Goal: Transaction & Acquisition: Purchase product/service

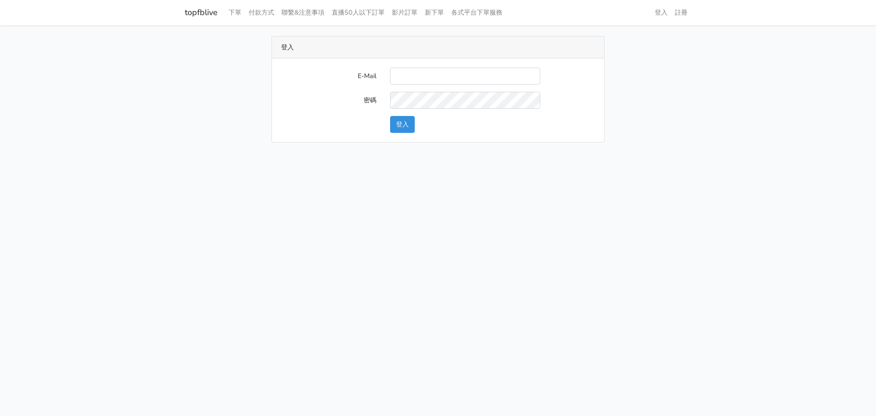
type input "[EMAIL_ADDRESS][DOMAIN_NAME]"
click at [408, 120] on button "登入" at bounding box center [402, 124] width 25 height 17
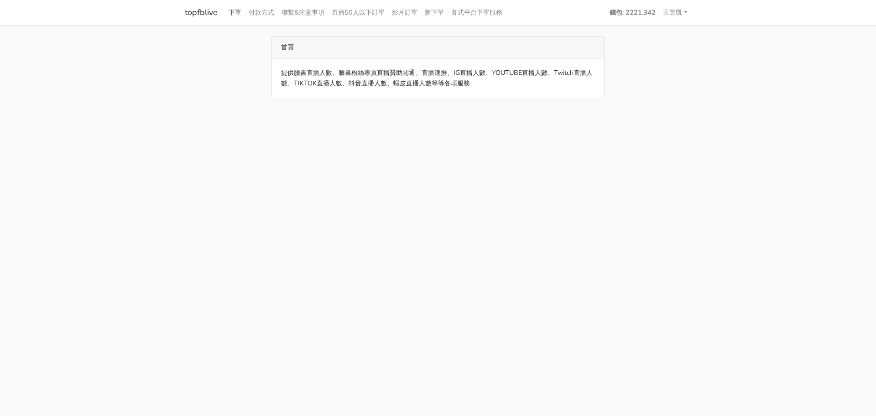
click at [240, 13] on link "下單" at bounding box center [235, 13] width 20 height 18
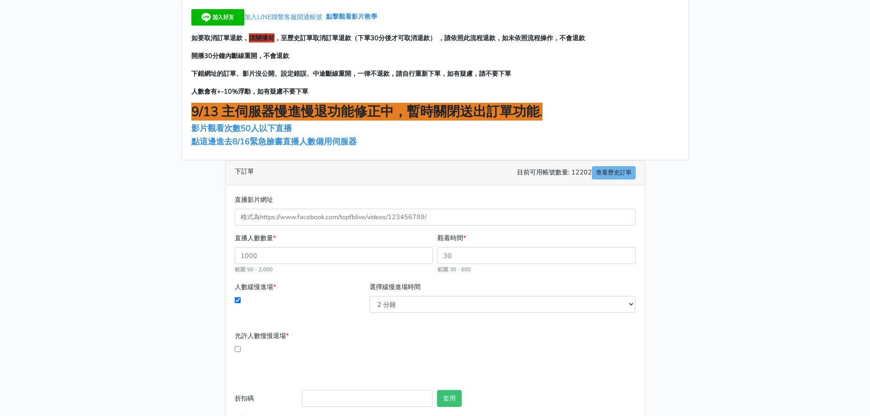
scroll to position [86, 0]
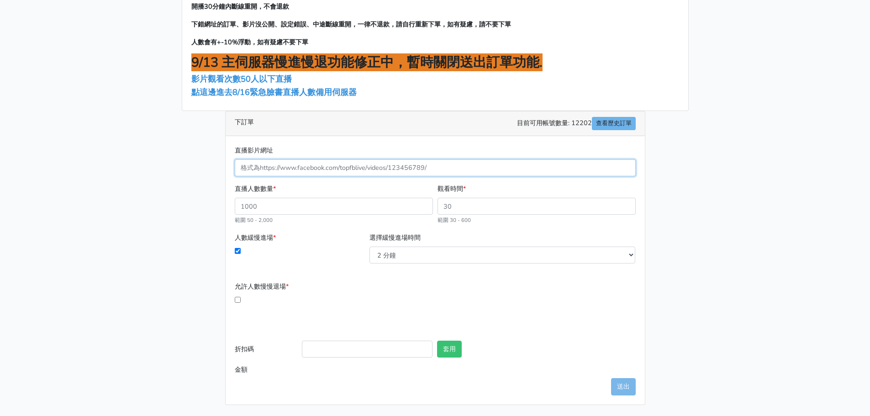
click at [347, 163] on input "直播影片網址" at bounding box center [435, 167] width 401 height 17
paste input "https://www.facebook.com/TaipeiHopePlazaFarmersMarket/videos/1373077331493624"
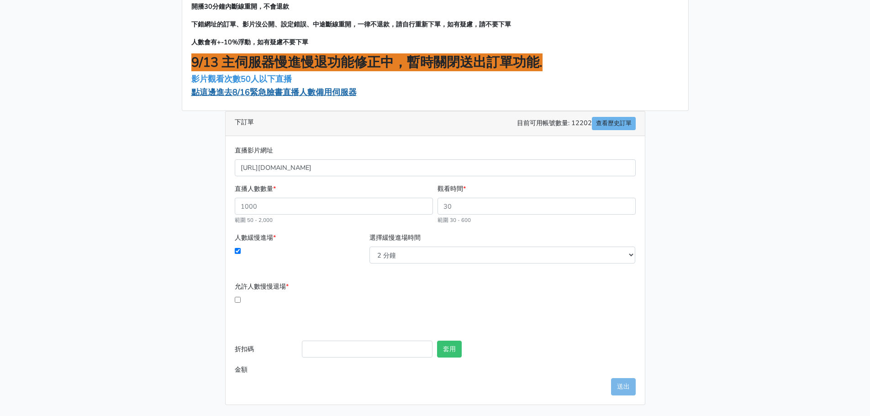
type input "1373077331493624"
click at [268, 94] on span "點這邊進去8/16緊急臉書直播人數備用伺服器" at bounding box center [273, 92] width 165 height 11
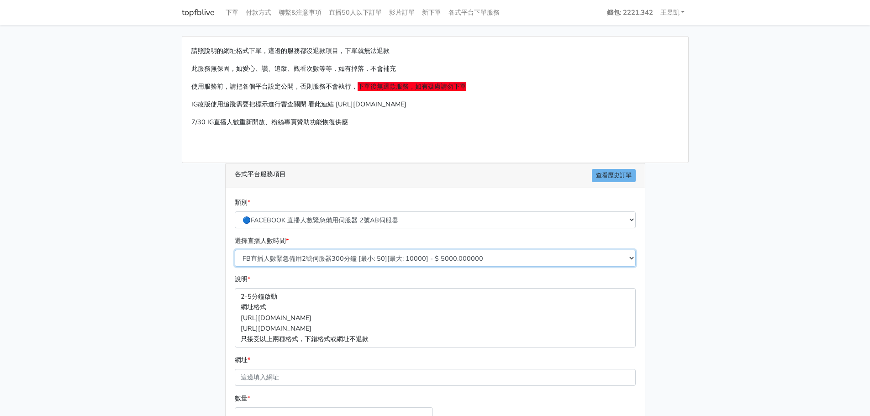
click at [323, 259] on select "FB直播人數緊急備用2號伺服器300分鐘 [最小: 50][最大: 10000] - $ 5000.000000 FB直播人數緊急備用2號伺服器60分鐘 [最…" at bounding box center [435, 258] width 401 height 17
select select "577"
click at [235, 250] on select "FB直播人數緊急備用2號伺服器300分鐘 [最小: 50][最大: 10000] - $ 5000.000000 FB直播人數緊急備用2號伺服器60分鐘 [最…" at bounding box center [435, 258] width 401 height 17
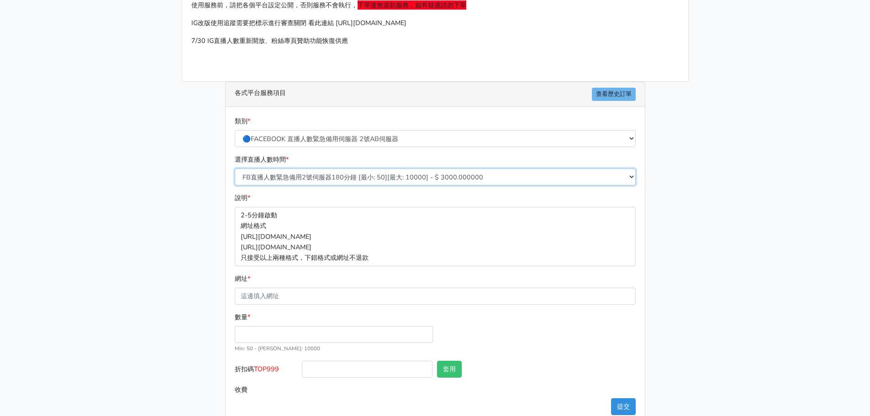
scroll to position [91, 0]
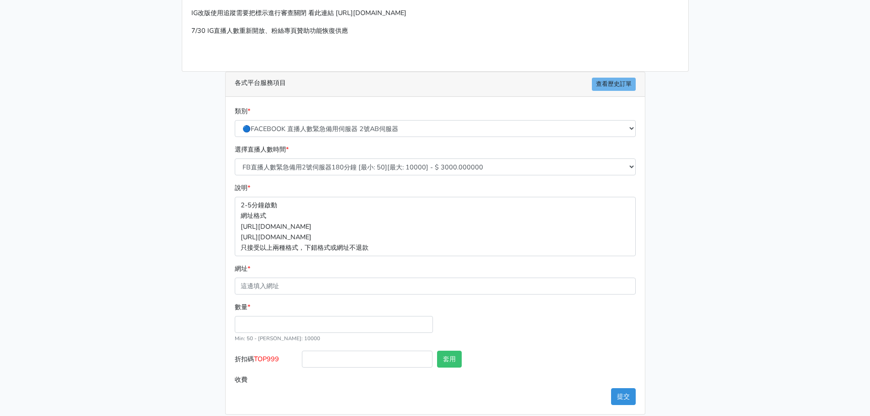
click at [312, 275] on div "網址 *" at bounding box center [435, 278] width 401 height 31
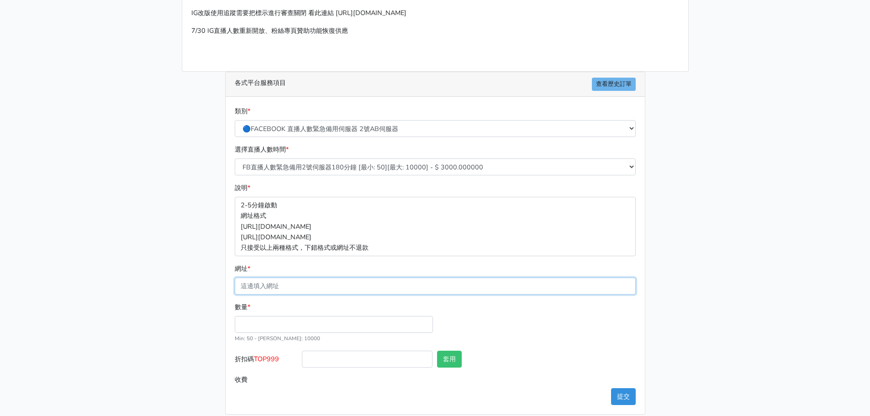
click at [310, 278] on input "網址 *" at bounding box center [435, 286] width 401 height 17
paste input "[URL][DOMAIN_NAME]"
type input "[URL][DOMAIN_NAME]"
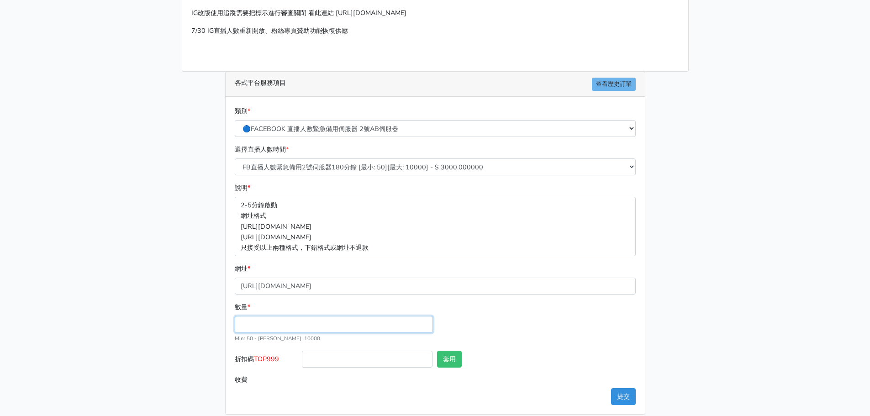
click at [299, 318] on input "數量 *" at bounding box center [334, 324] width 198 height 17
type input "100"
type input "300.000"
click at [278, 362] on span "TOP999" at bounding box center [266, 358] width 25 height 9
click at [302, 362] on input "折扣碼 TOP999" at bounding box center [367, 359] width 131 height 17
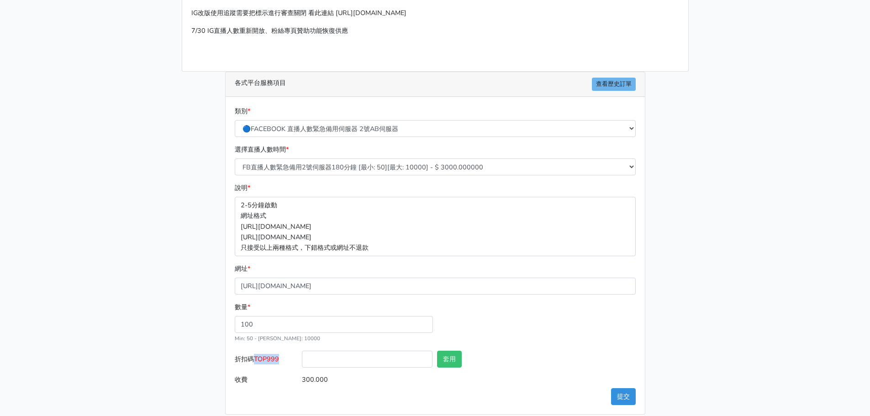
click at [278, 362] on span "TOP999" at bounding box center [266, 358] width 25 height 9
click at [302, 362] on input "折扣碼 TOP999" at bounding box center [367, 359] width 131 height 17
copy span "TOP999"
click at [343, 362] on input "折扣碼 TOP999" at bounding box center [367, 359] width 131 height 17
paste input "TOP999"
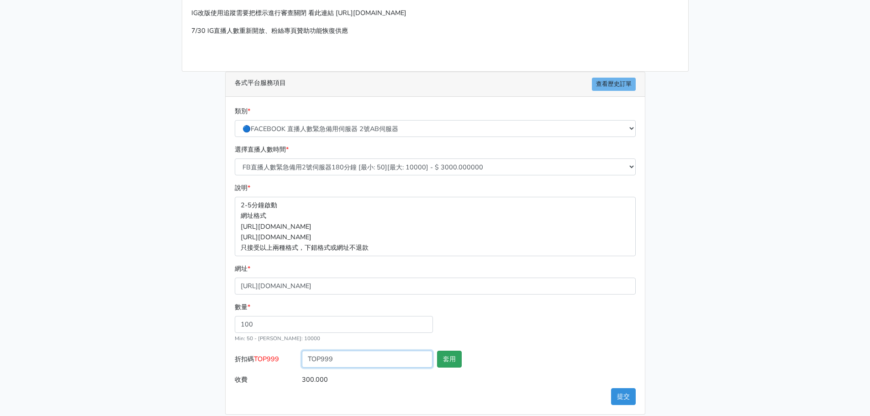
type input "TOP999"
click at [439, 366] on button "套用" at bounding box center [449, 359] width 25 height 17
type input "套用失敗"
drag, startPoint x: 259, startPoint y: 334, endPoint x: 146, endPoint y: 325, distance: 113.5
click at [144, 325] on main "請照說明的網址格式下單，這邊的服務都沒退款項目，下單就無法退款 此服務無保固，如愛心、讚、追蹤、觀看次數等等，如有掉落，不會補充 使用服務前，請把各個平台設定…" at bounding box center [435, 180] width 870 height 492
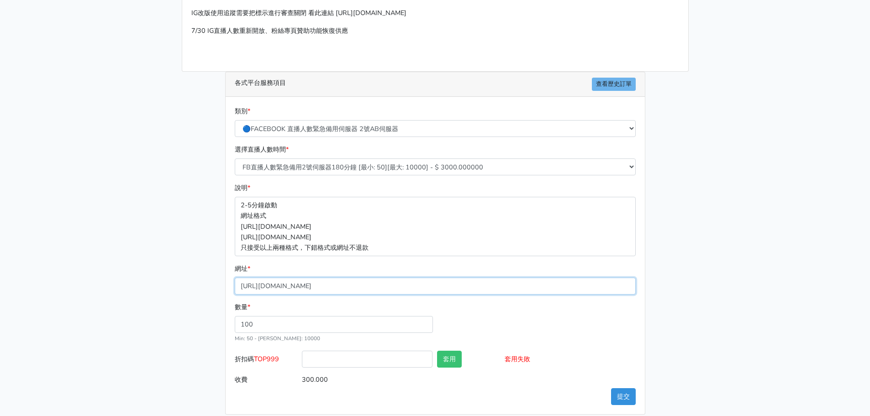
drag, startPoint x: 523, startPoint y: 293, endPoint x: 510, endPoint y: 286, distance: 14.9
click at [510, 286] on input "[URL][DOMAIN_NAME]" at bounding box center [435, 286] width 401 height 17
drag, startPoint x: 510, startPoint y: 286, endPoint x: 80, endPoint y: 191, distance: 439.9
click at [80, 191] on main "請照說明的網址格式下單，這邊的服務都沒退款項目，下單就無法退款 此服務無保固，如愛心、讚、追蹤、觀看次數等等，如有掉落，不會補充 使用服務前，請把各個平台設定…" at bounding box center [435, 180] width 870 height 492
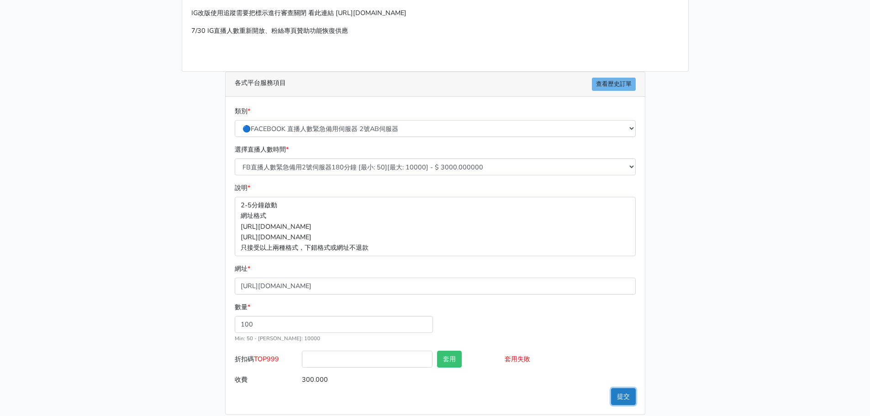
click at [626, 398] on button "提交" at bounding box center [623, 396] width 25 height 17
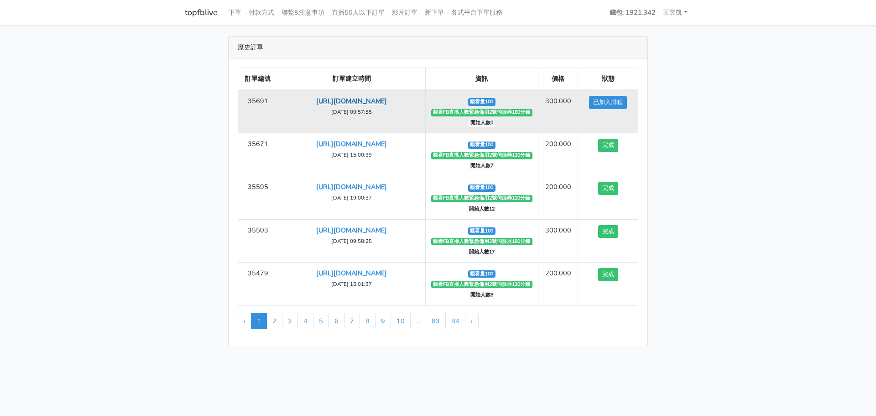
click at [333, 97] on link "[URL][DOMAIN_NAME]" at bounding box center [351, 100] width 71 height 9
